Goal: Find specific page/section: Find specific page/section

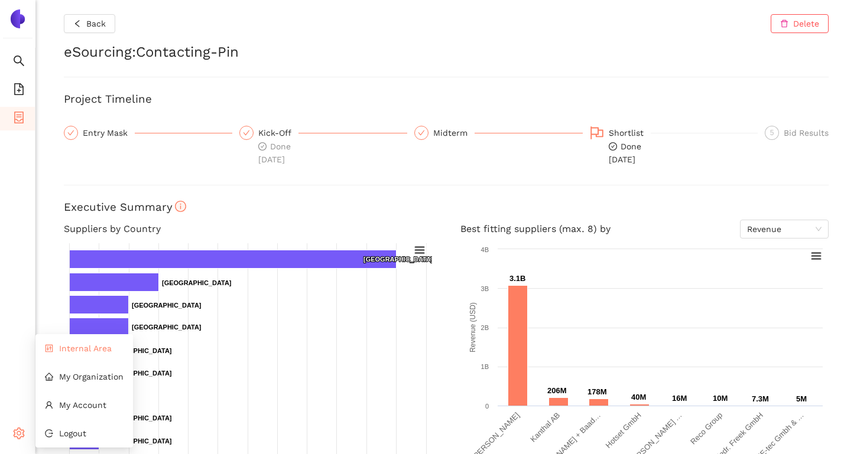
click at [67, 351] on span "Internal Area" at bounding box center [85, 348] width 53 height 9
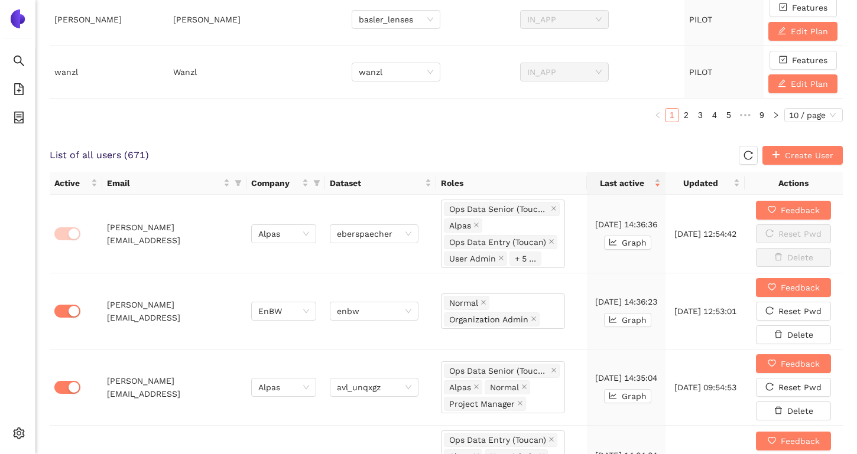
scroll to position [625, 0]
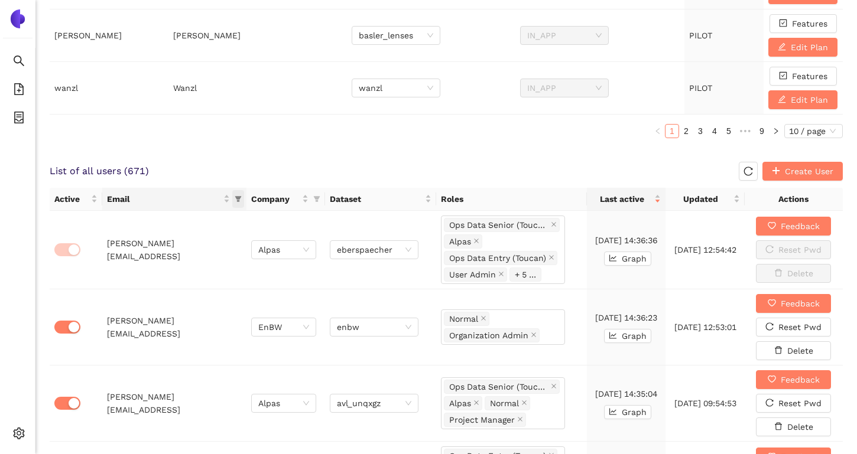
click at [236, 194] on span "this column's title is Email,this column is sortable" at bounding box center [238, 199] width 12 height 18
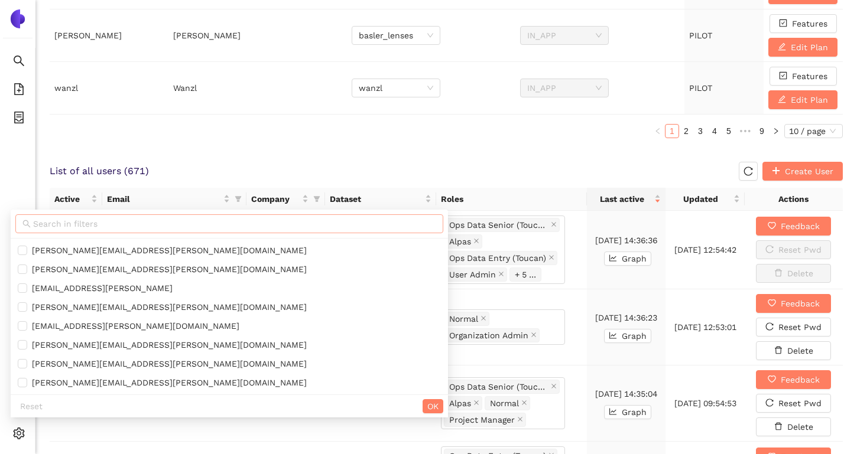
click at [220, 226] on input "text" at bounding box center [234, 223] width 403 height 13
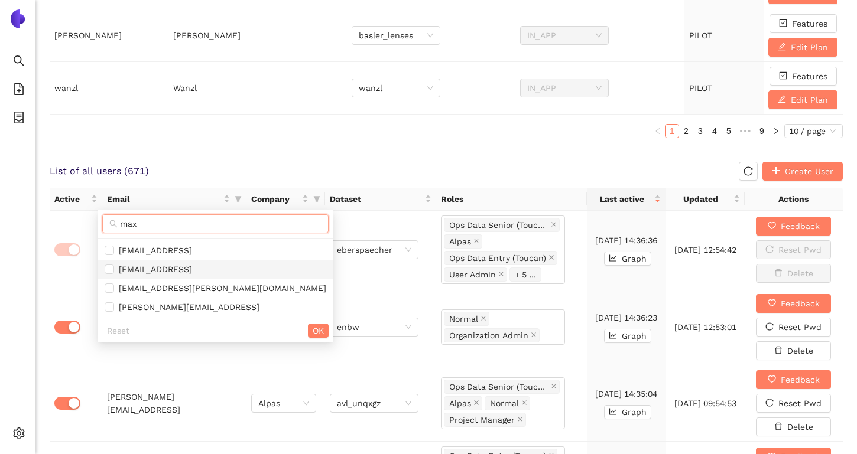
type input "max"
click at [215, 272] on span "[EMAIL_ADDRESS]" at bounding box center [216, 269] width 222 height 13
checkbox input "true"
click at [313, 335] on span "OK" at bounding box center [318, 330] width 11 height 13
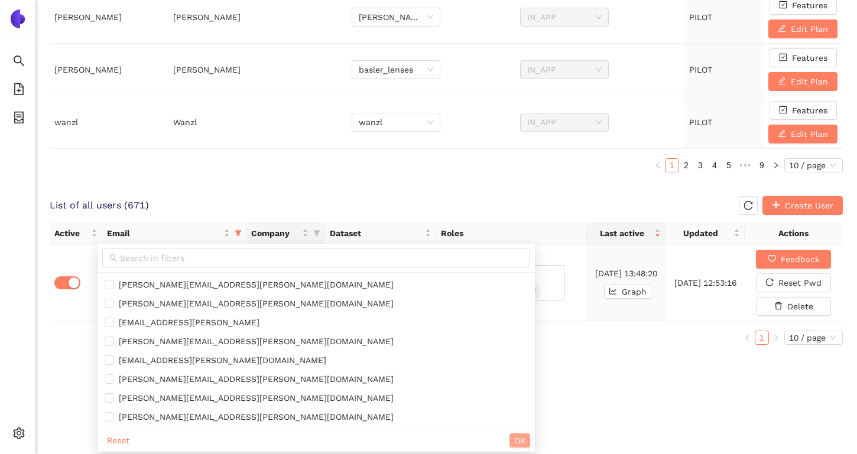
scroll to position [519, 0]
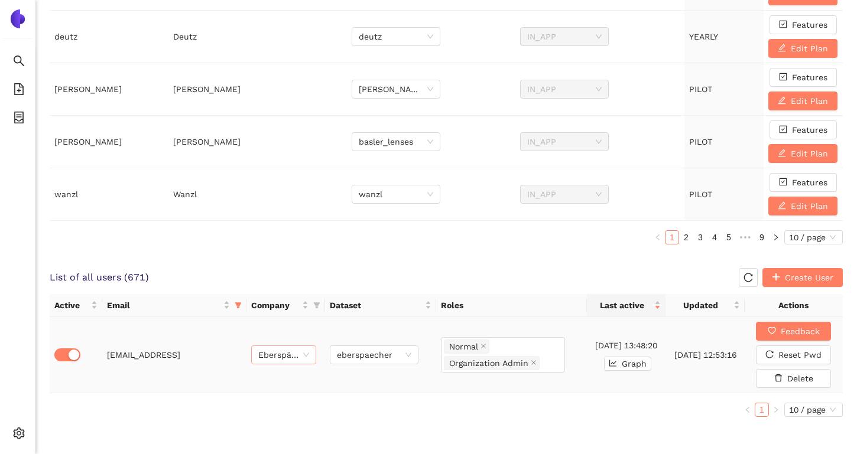
click at [287, 351] on span "Eberspächer" at bounding box center [283, 355] width 51 height 18
type input "enbw"
click at [285, 379] on div "EnBW" at bounding box center [283, 379] width 51 height 13
click at [378, 357] on span "eberspaecher" at bounding box center [374, 355] width 74 height 18
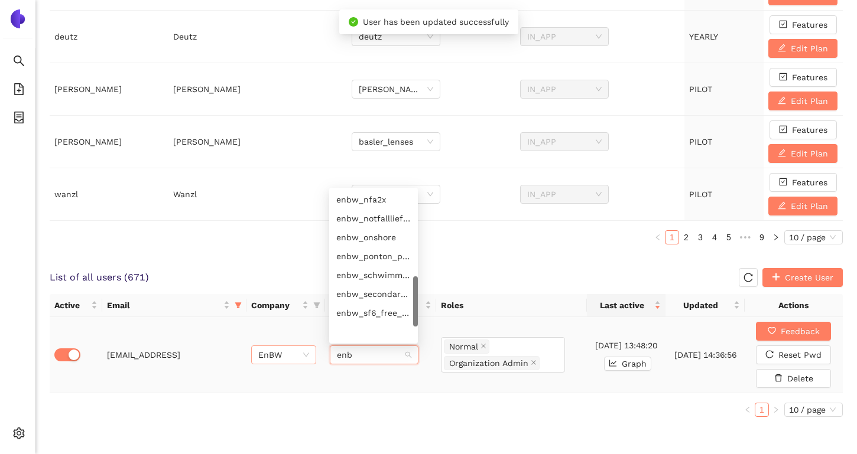
scroll to position [312, 0]
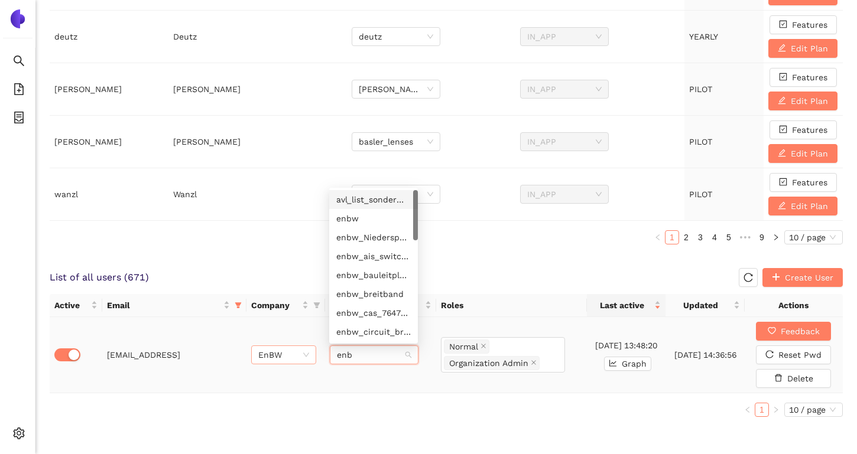
type input "enbw"
click at [376, 202] on div "enbw" at bounding box center [373, 199] width 74 height 13
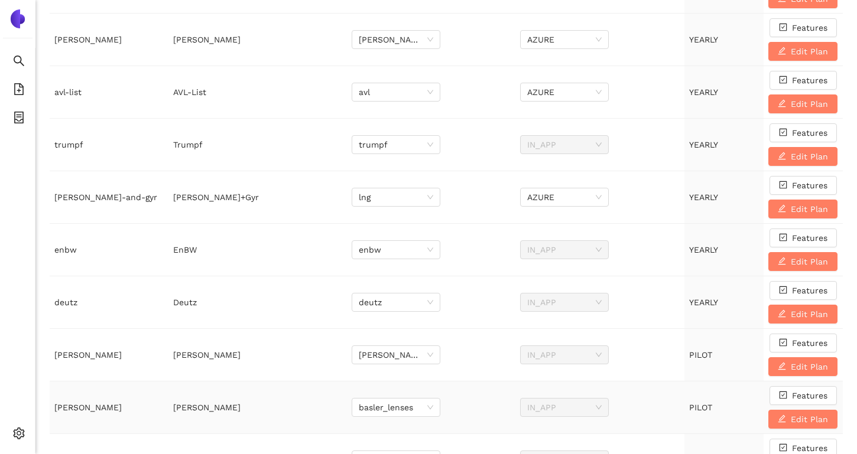
scroll to position [0, 0]
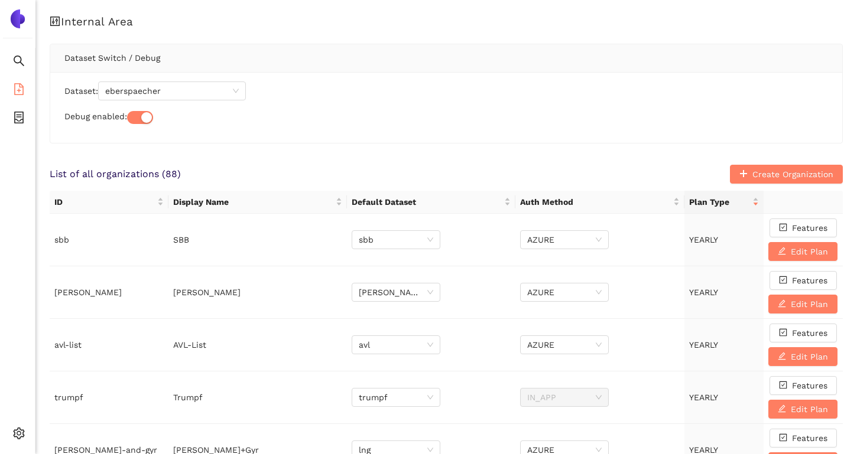
click at [25, 89] on li "eSourcing Templates" at bounding box center [17, 91] width 35 height 24
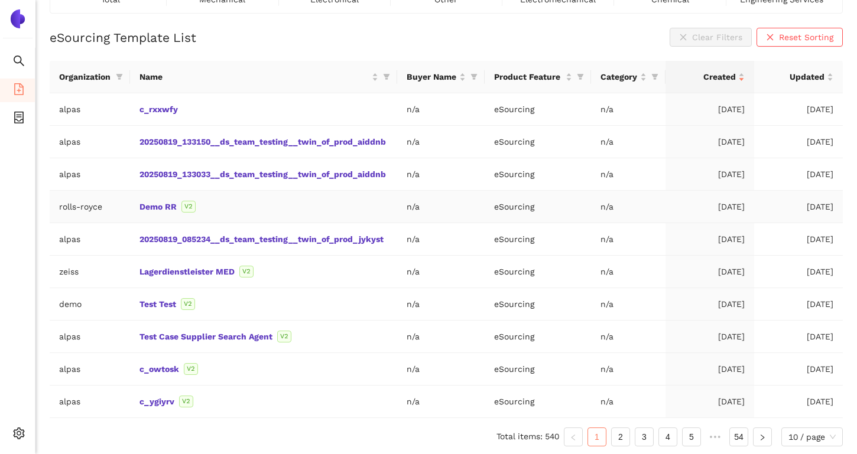
scroll to position [109, 0]
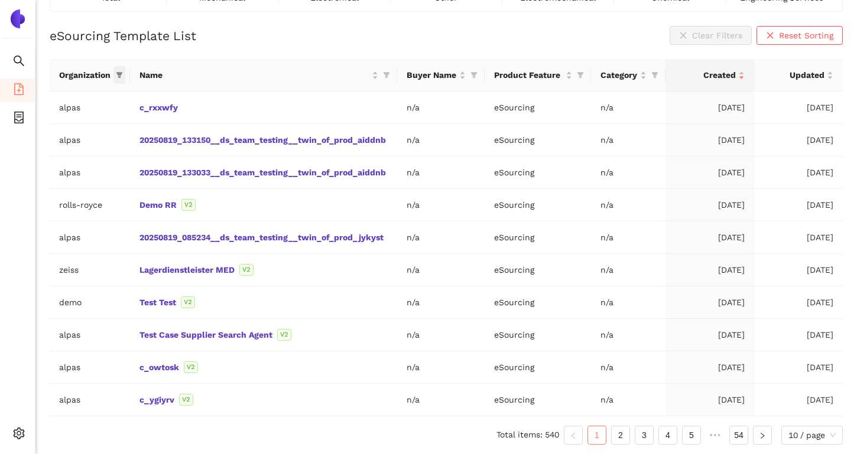
click at [121, 75] on icon "filter" at bounding box center [119, 76] width 7 height 6
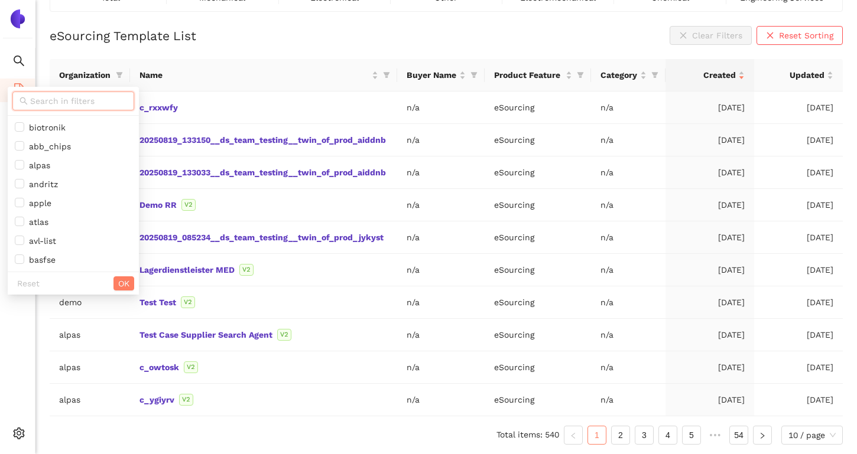
click at [99, 96] on input "text" at bounding box center [78, 101] width 97 height 13
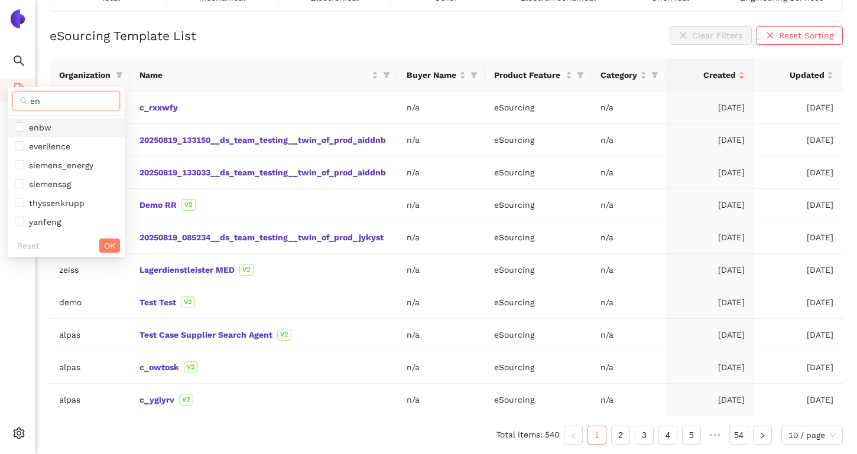
type input "en"
click at [105, 131] on span "enbw" at bounding box center [66, 127] width 103 height 13
checkbox input "true"
click at [115, 250] on button "OK" at bounding box center [109, 246] width 21 height 14
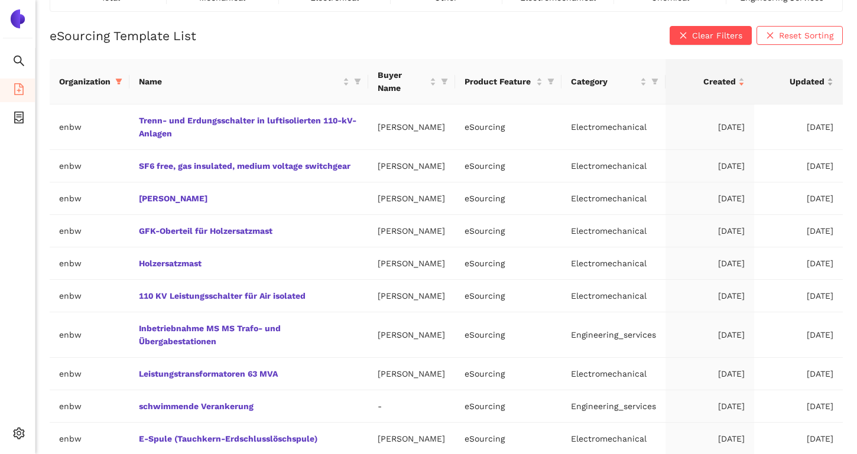
click at [785, 83] on span "Updated" at bounding box center [794, 81] width 61 height 13
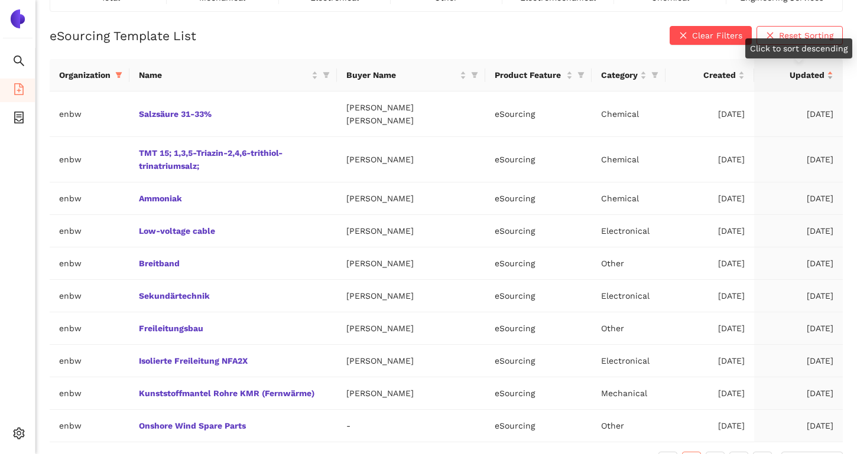
click at [785, 82] on div "Updated" at bounding box center [799, 75] width 70 height 13
